Goal: Communication & Community: Answer question/provide support

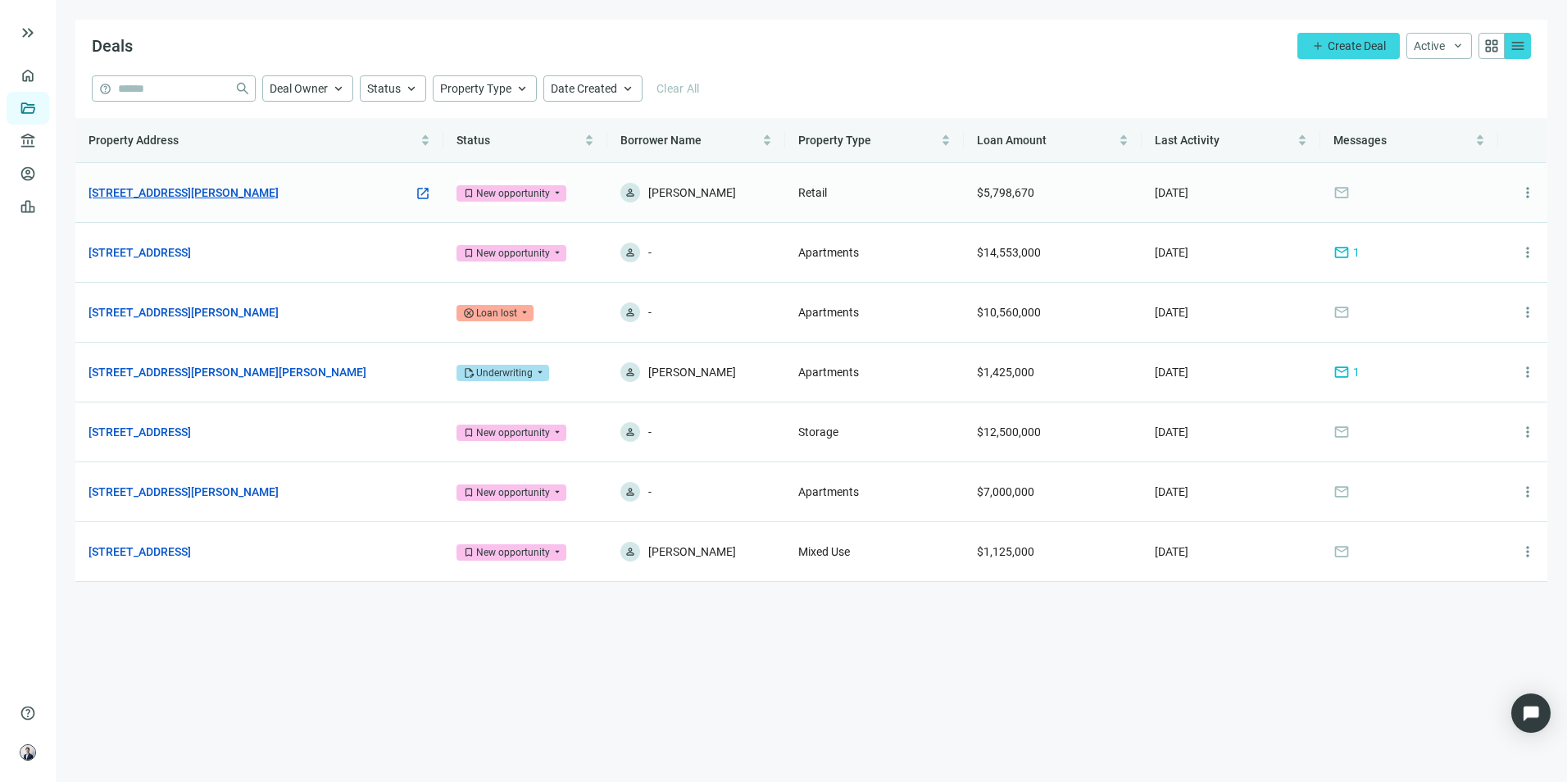
click at [267, 198] on link "[STREET_ADDRESS][PERSON_NAME]" at bounding box center [184, 193] width 190 height 18
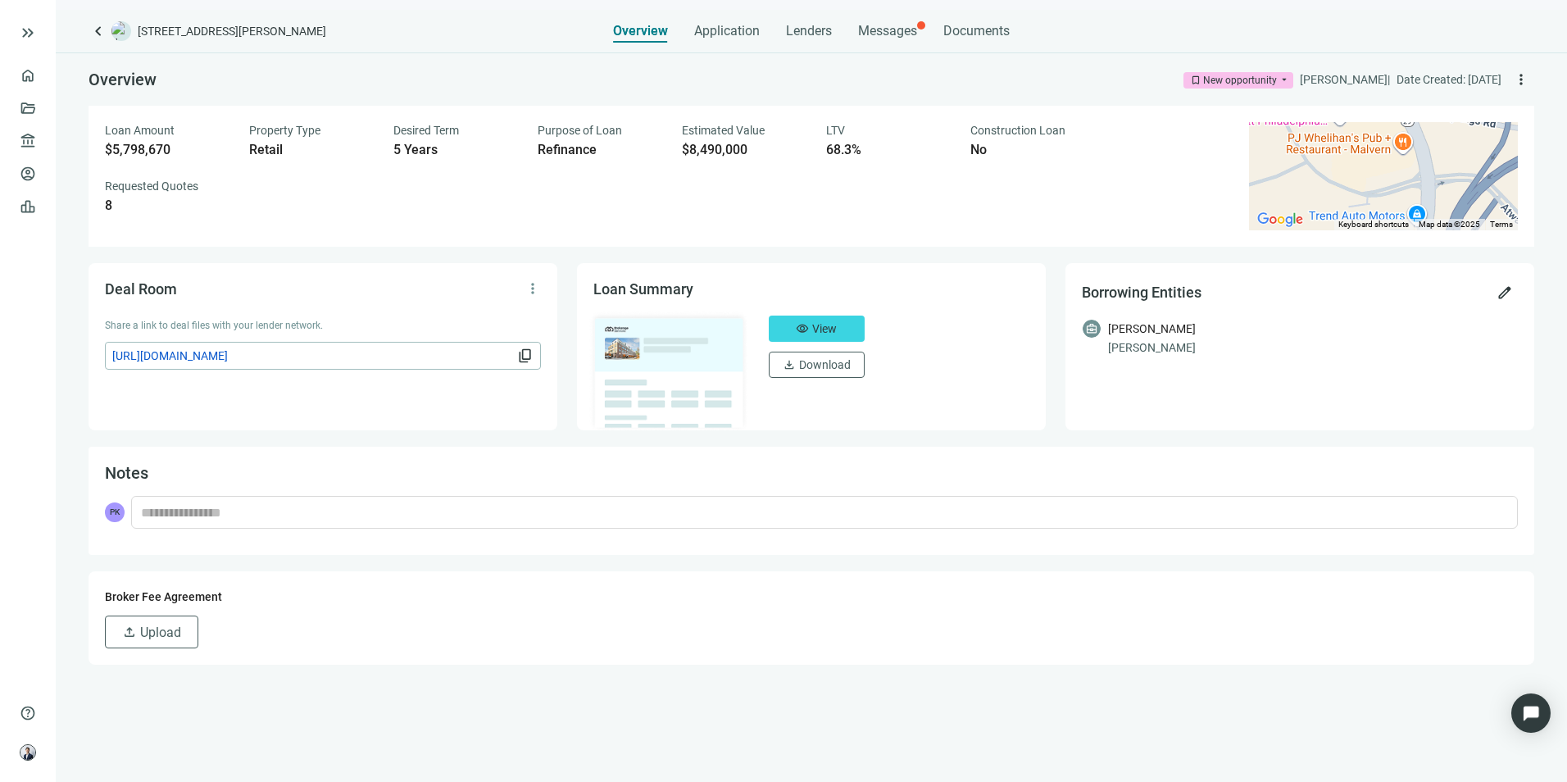
click at [94, 31] on span "keyboard_arrow_left" at bounding box center [99, 31] width 20 height 20
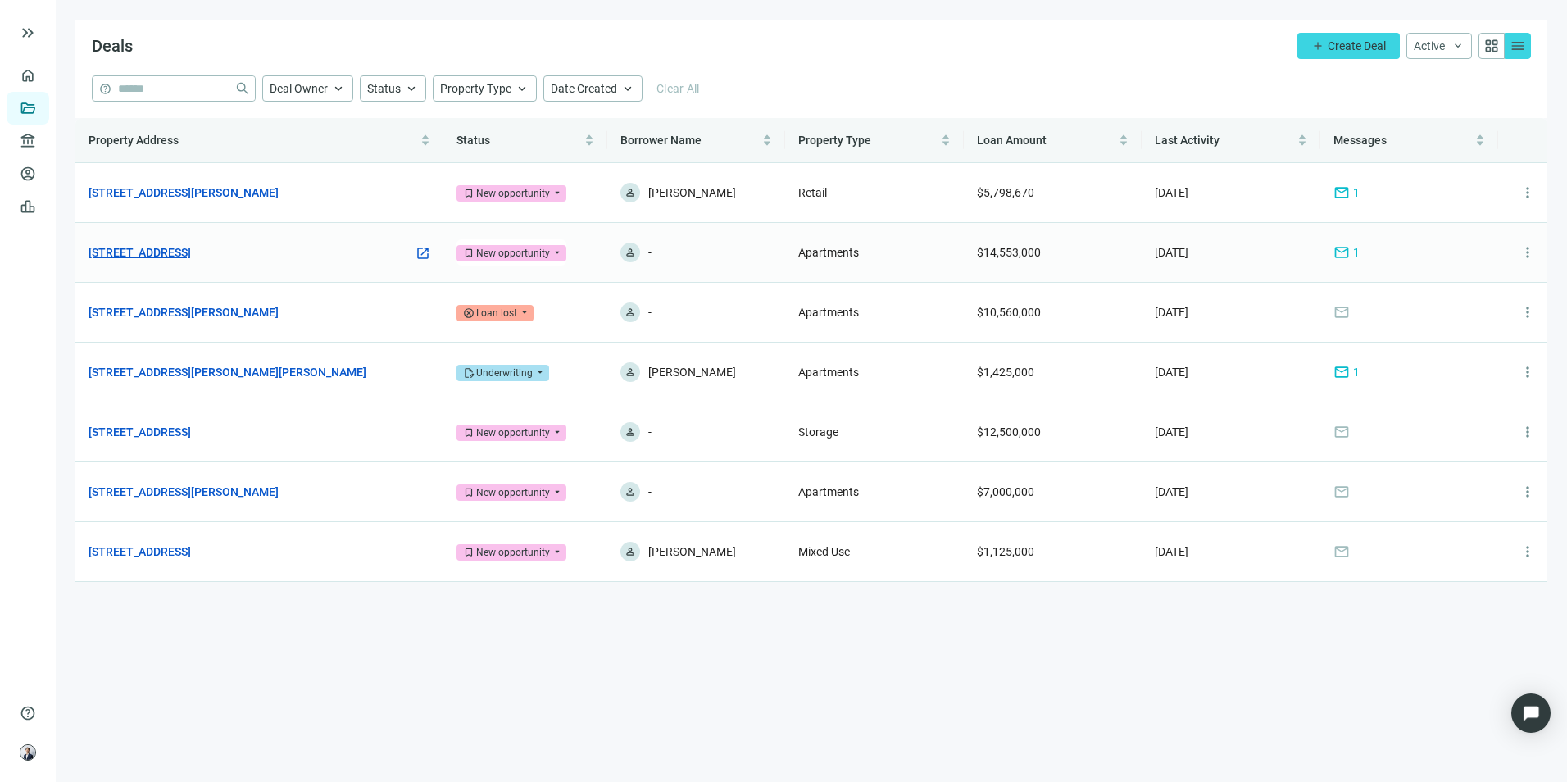
click at [191, 249] on link "[STREET_ADDRESS]" at bounding box center [140, 252] width 102 height 18
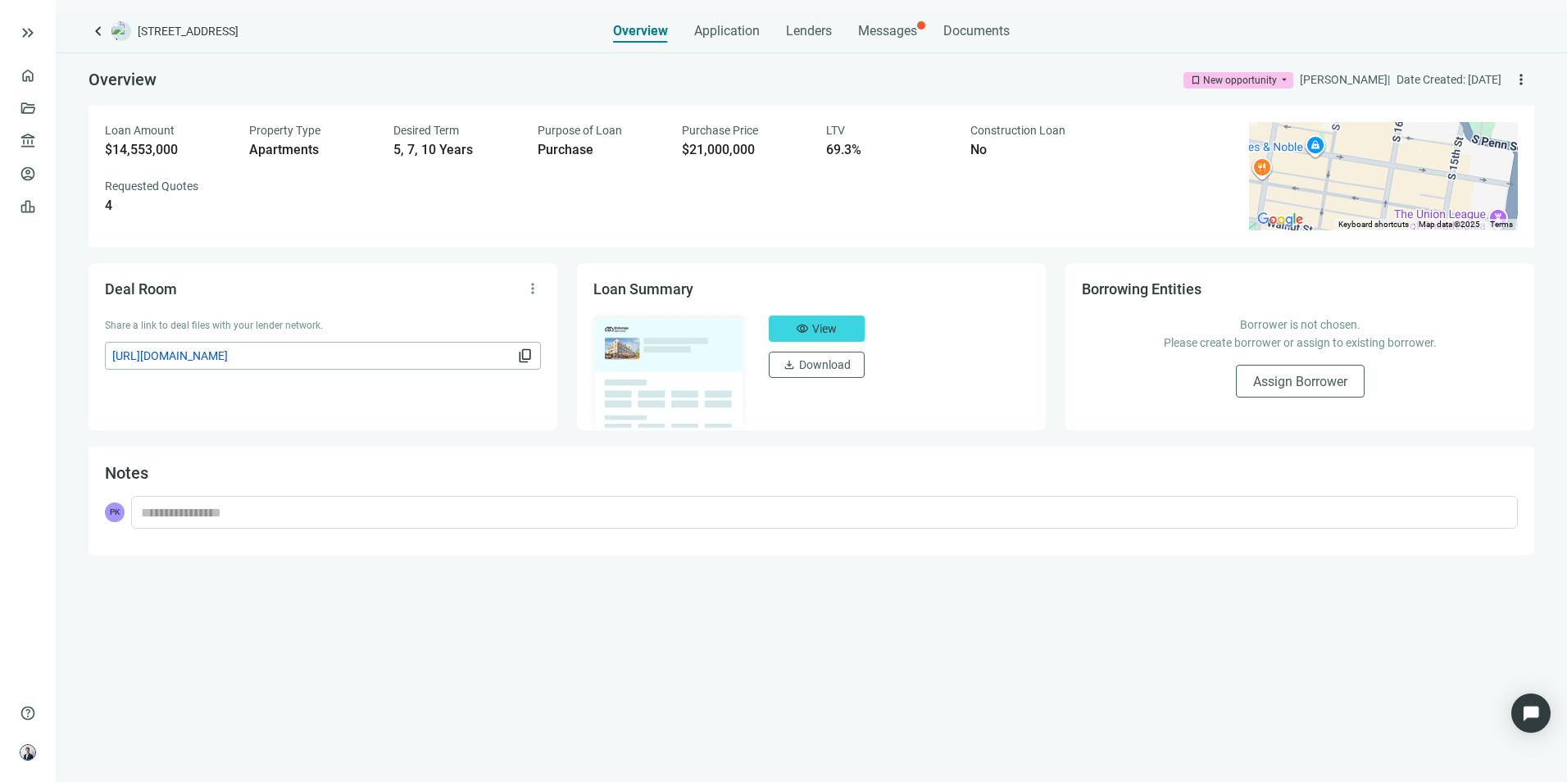
click at [911, 43] on div "keyboard_arrow_left [STREET_ADDRESS] Overview Application Lenders Messages Docu…" at bounding box center [811, 396] width 1511 height 772
click at [906, 33] on span "Messages" at bounding box center [887, 31] width 59 height 16
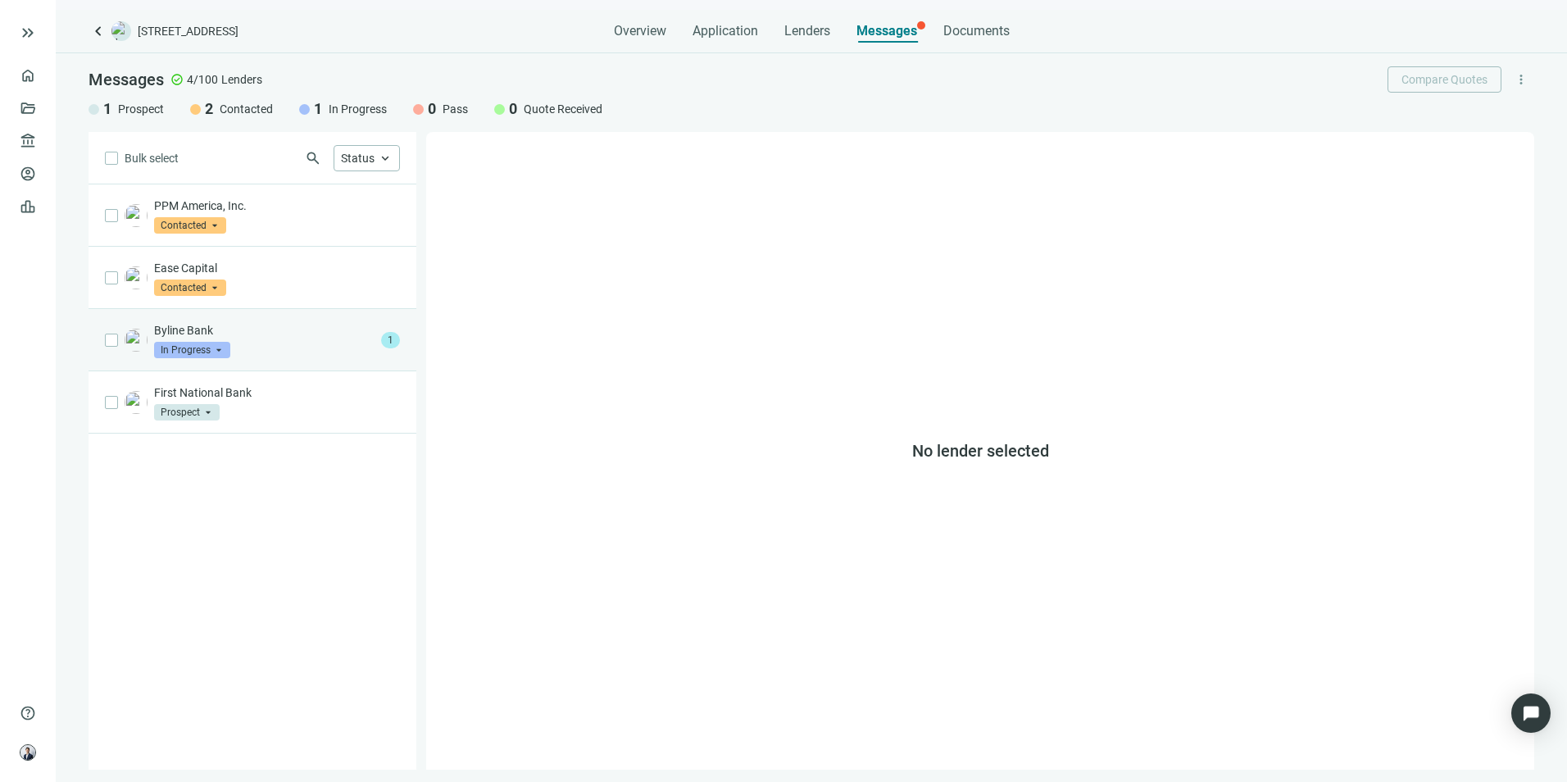
click at [288, 352] on div "Byline Bank In Progress arrow_drop_down" at bounding box center [264, 340] width 220 height 36
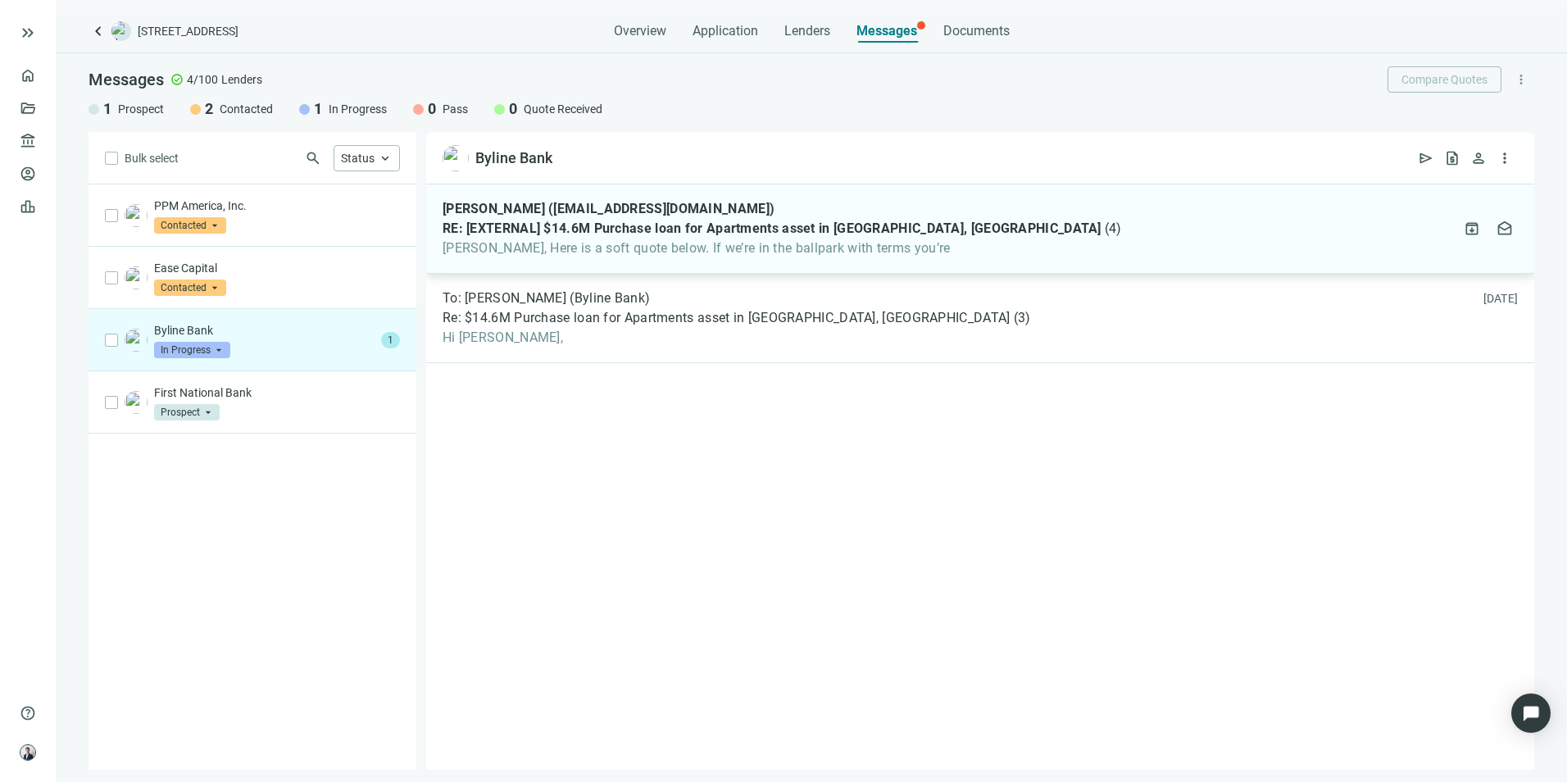
click at [849, 261] on div "[PERSON_NAME] ([EMAIL_ADDRESS][DOMAIN_NAME]) RE: [EXTERNAL] $14.6M Purchase loa…" at bounding box center [980, 228] width 1108 height 89
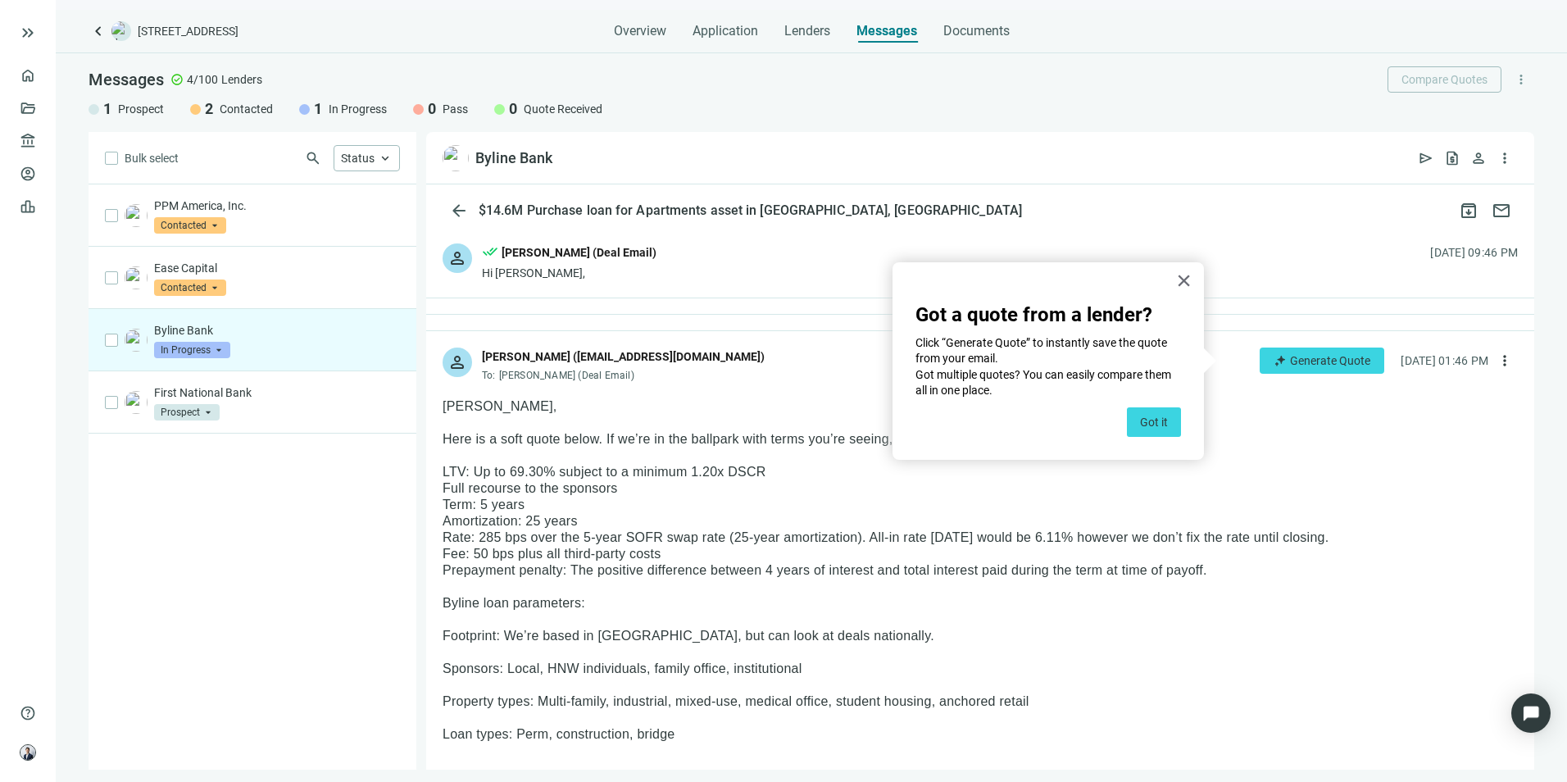
click at [1273, 665] on p "Sponsors: Local, HNW individuals, family office, institutional" at bounding box center [980, 669] width 1075 height 16
click at [1157, 429] on button "Got it" at bounding box center [1154, 422] width 54 height 30
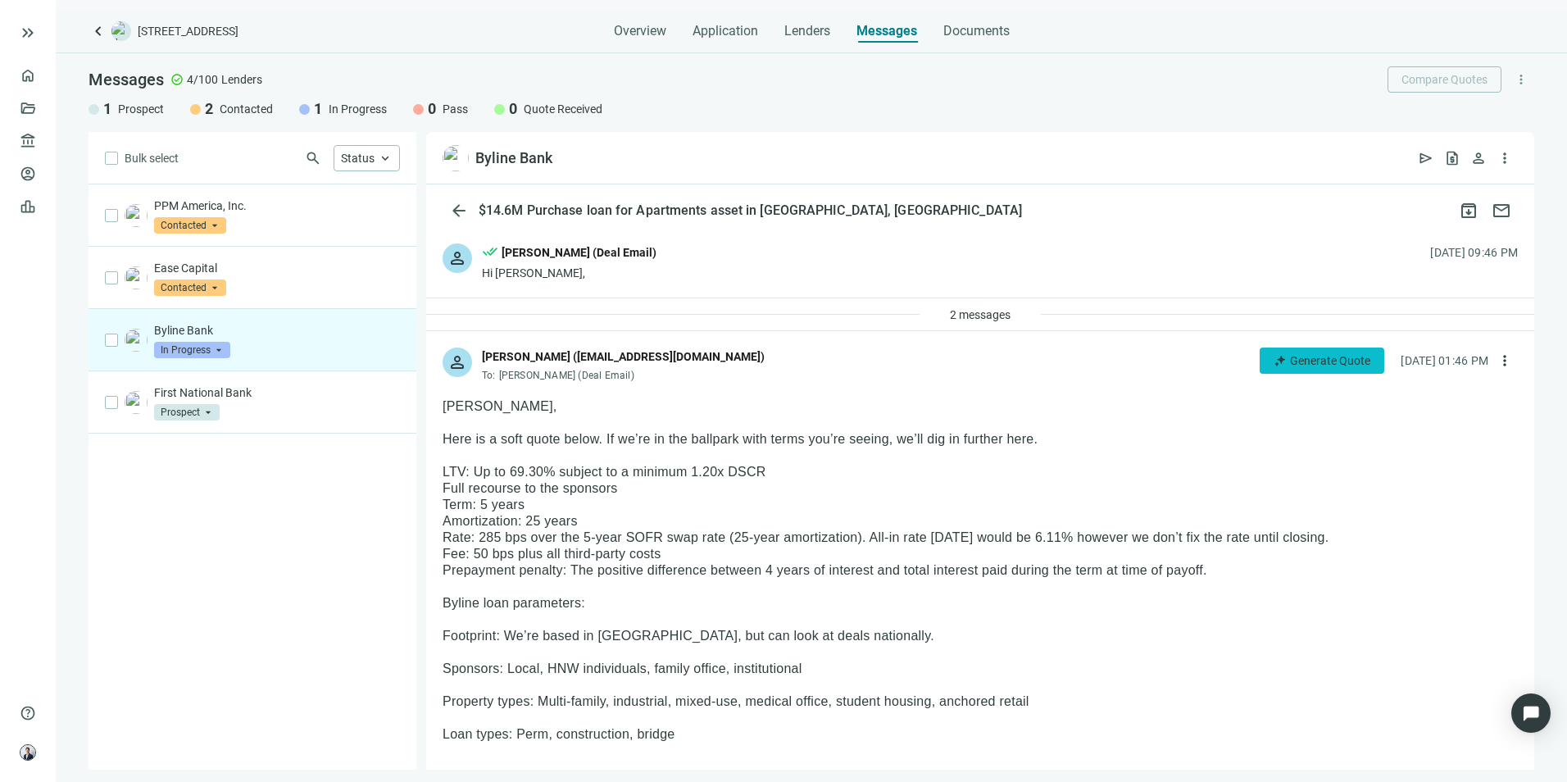
click at [1290, 358] on span "Generate Quote" at bounding box center [1330, 360] width 80 height 13
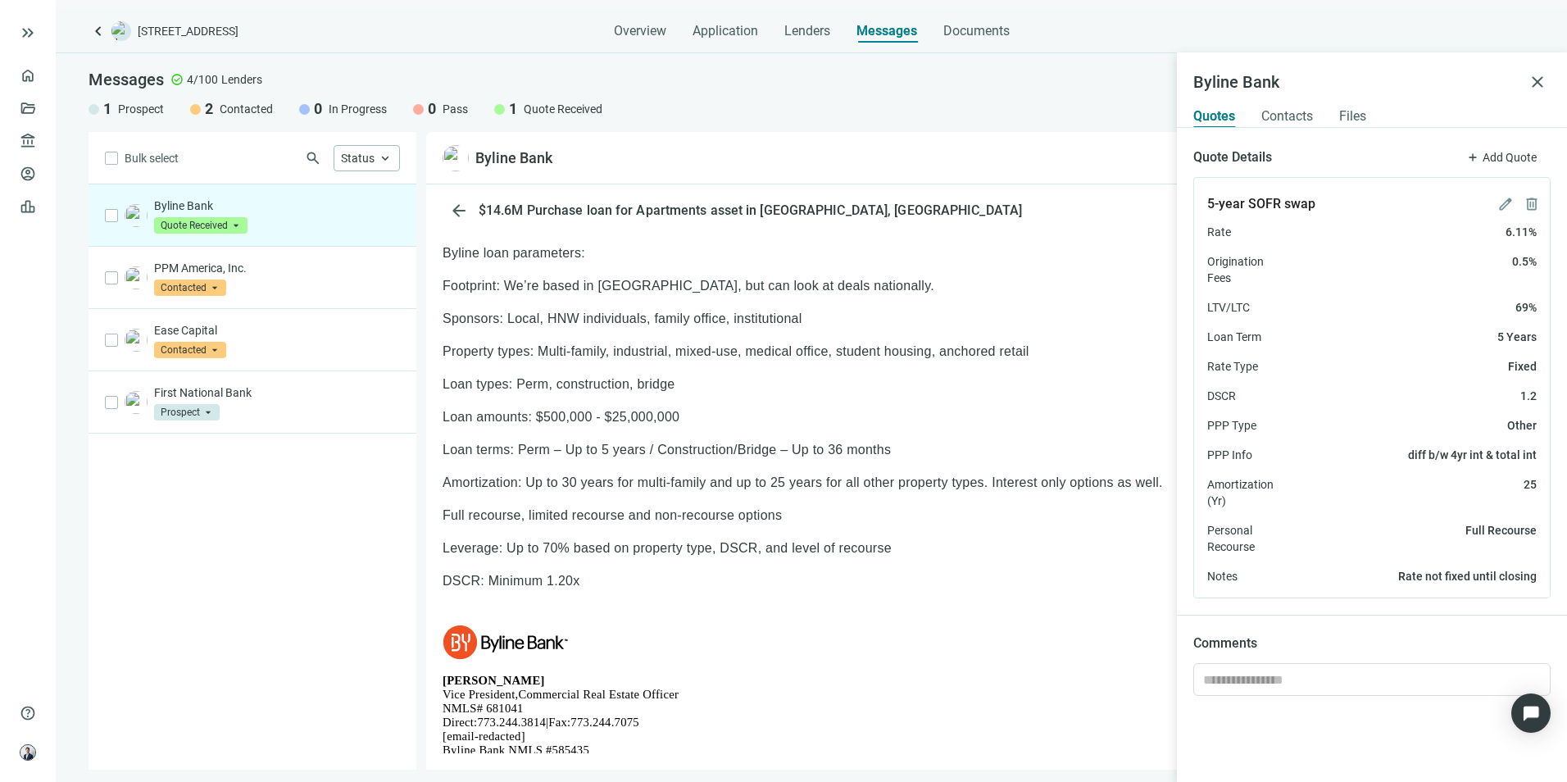
scroll to position [328, 0]
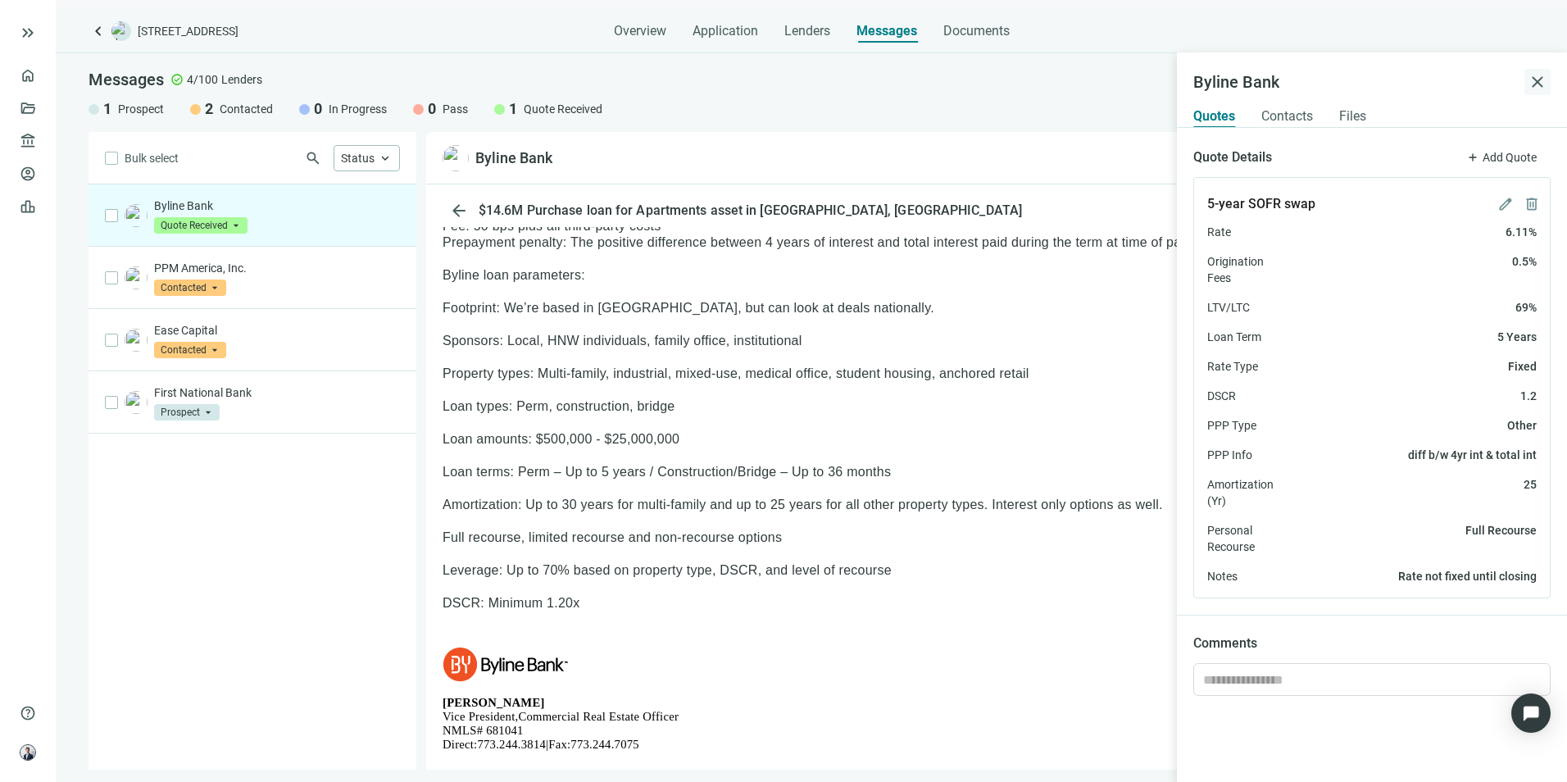
click at [1533, 88] on span "close" at bounding box center [1538, 82] width 20 height 20
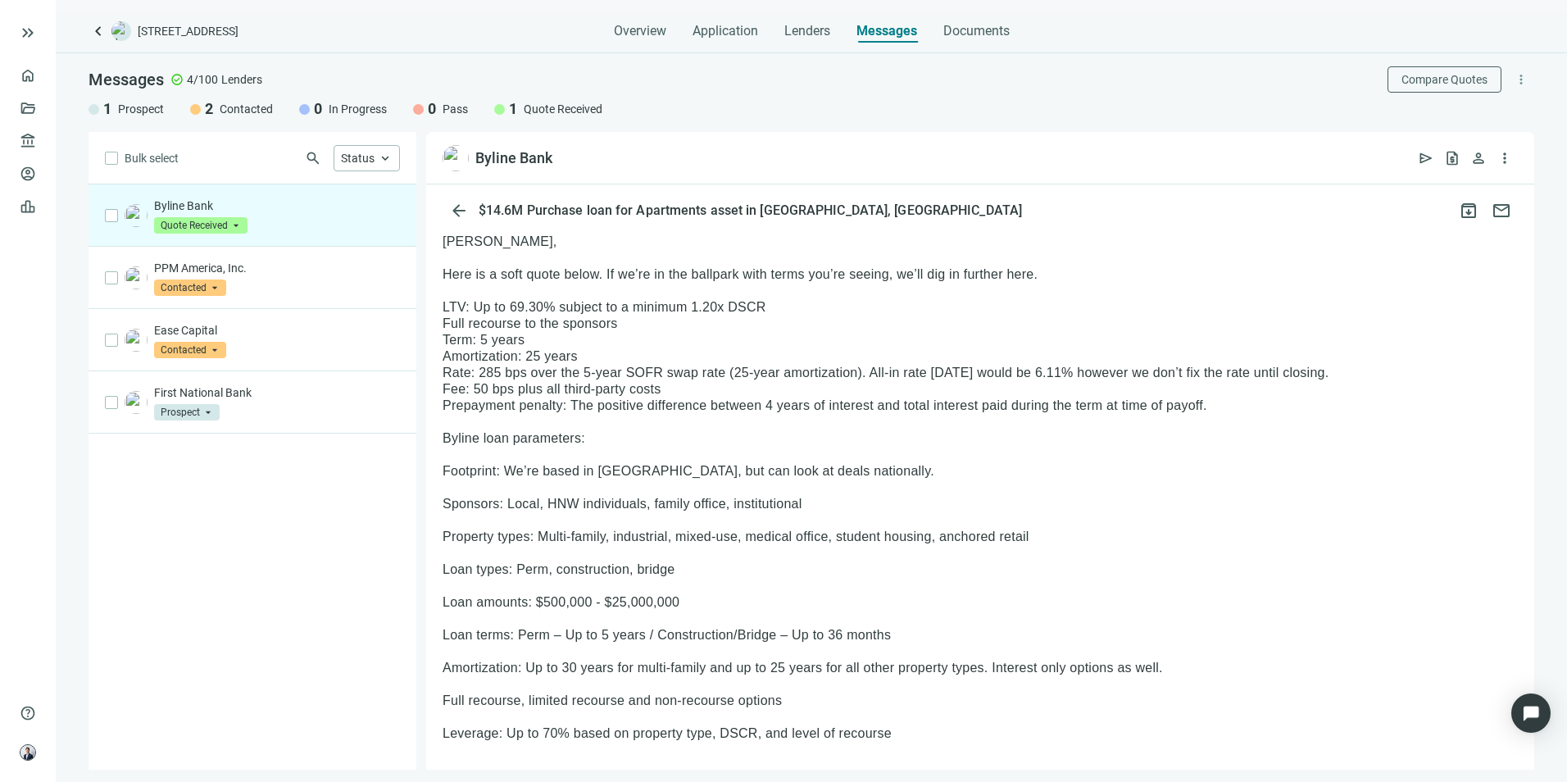
scroll to position [164, 0]
